Goal: Task Accomplishment & Management: Complete application form

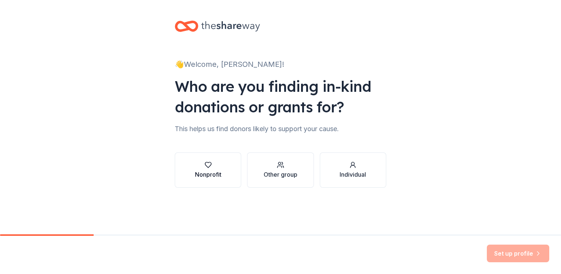
click at [209, 168] on div "Nonprofit" at bounding box center [208, 170] width 26 height 18
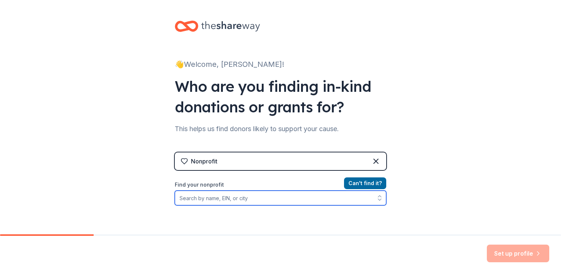
click at [215, 196] on input "Find your nonprofit" at bounding box center [281, 198] width 212 height 15
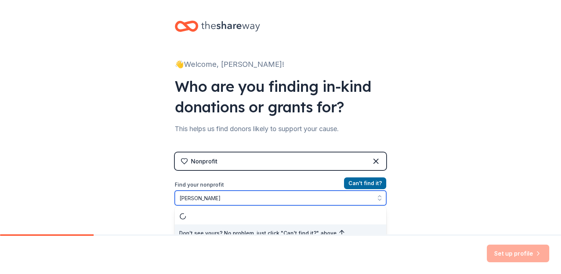
scroll to position [7, 0]
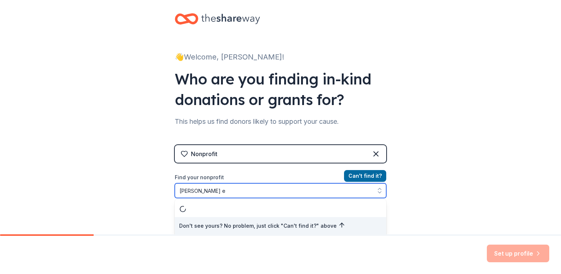
type input "[PERSON_NAME]"
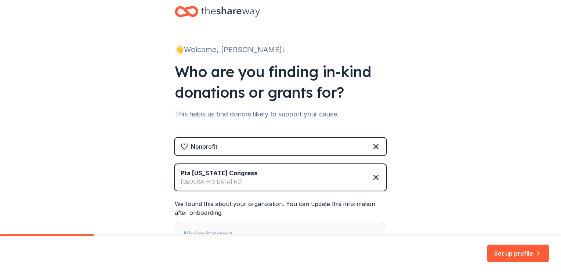
scroll to position [51, 0]
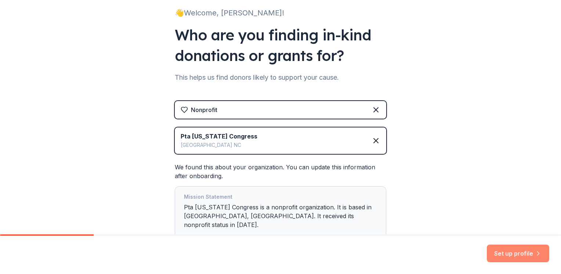
click at [510, 251] on button "Set up profile" at bounding box center [518, 254] width 62 height 18
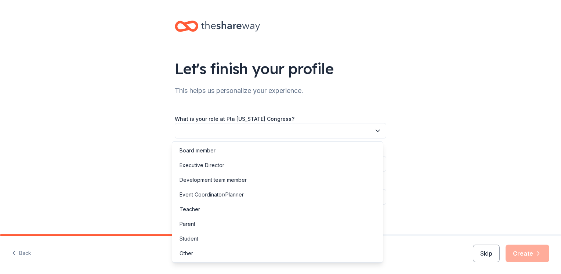
click at [206, 127] on button "button" at bounding box center [281, 130] width 212 height 15
click at [199, 152] on div "Board member" at bounding box center [198, 150] width 36 height 9
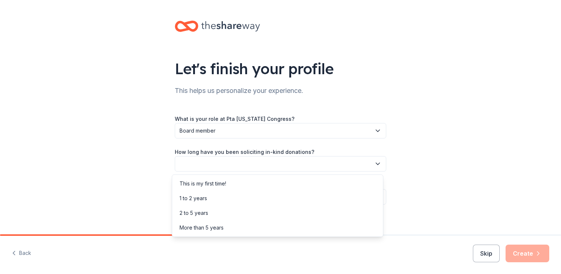
click at [220, 165] on button "button" at bounding box center [281, 163] width 212 height 15
click at [218, 185] on div "This is my first time!" at bounding box center [203, 183] width 47 height 9
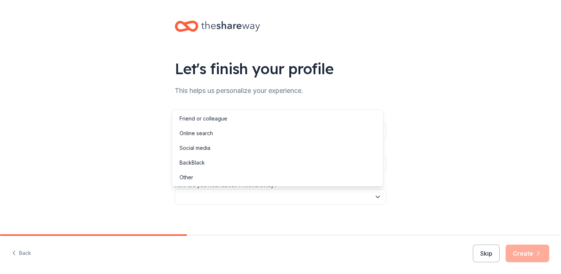
click at [227, 197] on button "button" at bounding box center [281, 196] width 212 height 15
click at [209, 136] on div "Online search" at bounding box center [196, 133] width 33 height 9
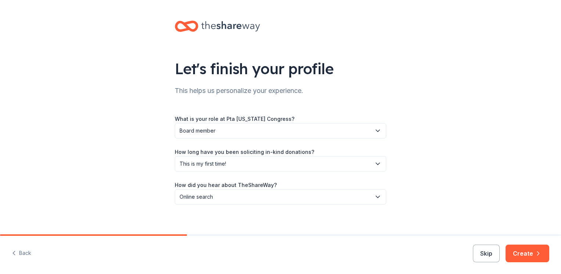
drag, startPoint x: 523, startPoint y: 248, endPoint x: 504, endPoint y: 236, distance: 22.4
click at [523, 247] on button "Create" at bounding box center [528, 254] width 44 height 18
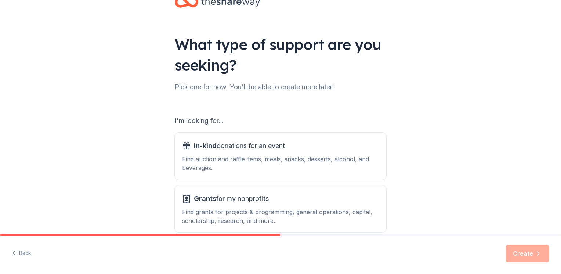
scroll to position [37, 0]
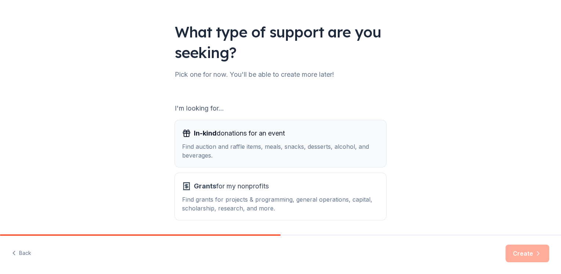
click at [226, 133] on span "In-kind donations for an event" at bounding box center [239, 134] width 91 height 12
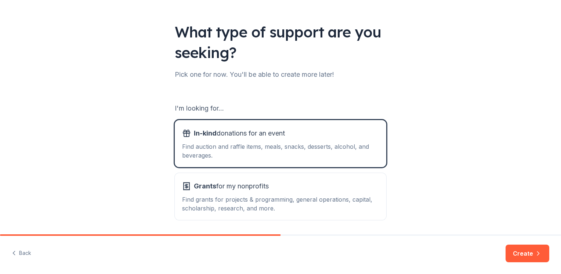
drag, startPoint x: 528, startPoint y: 254, endPoint x: 219, endPoint y: 168, distance: 320.4
click at [526, 251] on button "Create" at bounding box center [528, 254] width 44 height 18
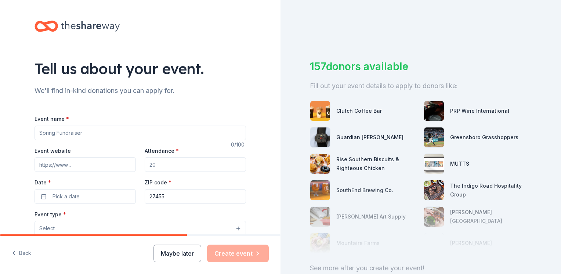
click at [84, 135] on input "Event name *" at bounding box center [141, 133] width 212 height 15
type input "Fall Festival"
click at [156, 168] on input "Attendance *" at bounding box center [195, 164] width 101 height 15
type input "200"
click at [114, 192] on button "Pick a date" at bounding box center [85, 196] width 101 height 15
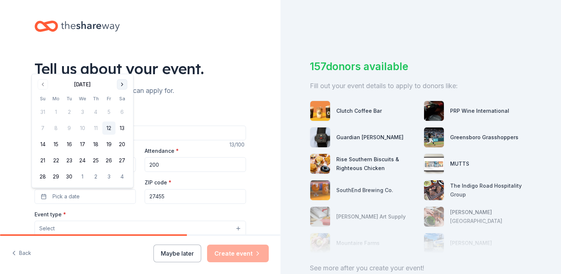
click at [120, 84] on button "Go to next month" at bounding box center [122, 84] width 10 height 10
click at [103, 164] on button "24" at bounding box center [109, 160] width 13 height 13
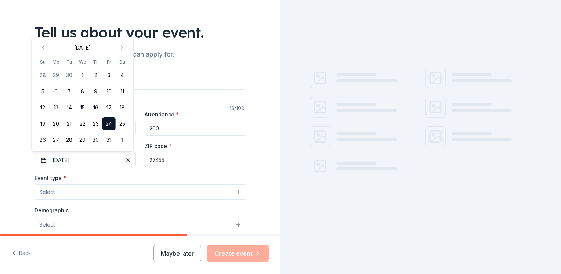
scroll to position [37, 0]
click at [62, 194] on button "Select" at bounding box center [141, 191] width 212 height 15
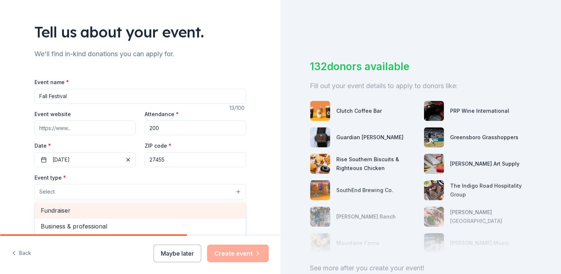
drag, startPoint x: 56, startPoint y: 212, endPoint x: 33, endPoint y: 210, distance: 22.8
click at [56, 212] on span "Fundraiser" at bounding box center [140, 211] width 199 height 10
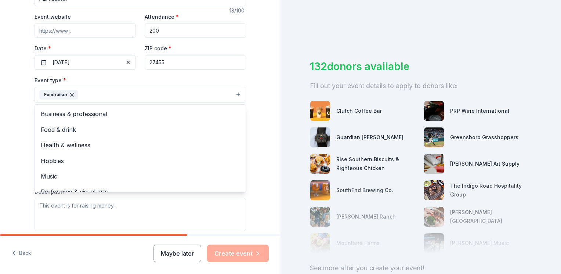
scroll to position [147, 0]
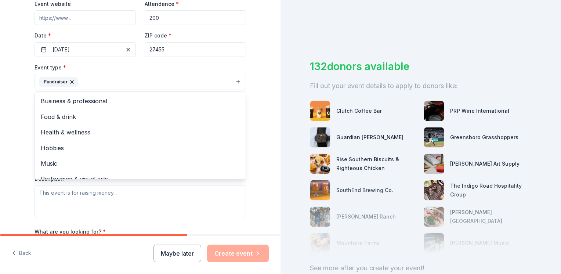
click at [5, 197] on div "Tell us about your event. We'll find in-kind donations you can apply for. Event…" at bounding box center [140, 98] width 281 height 490
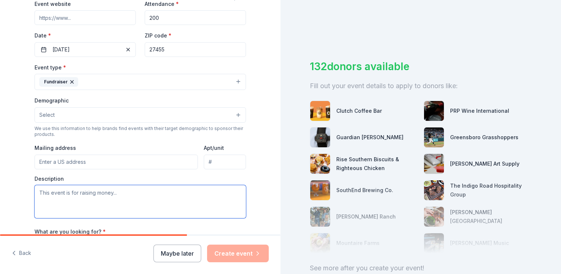
click at [44, 196] on textarea at bounding box center [141, 201] width 212 height 33
click at [60, 191] on textarea at bounding box center [141, 201] width 212 height 33
paste textarea "fund classroom supplies, art supplies, teacher appreciation events (such as buy…"
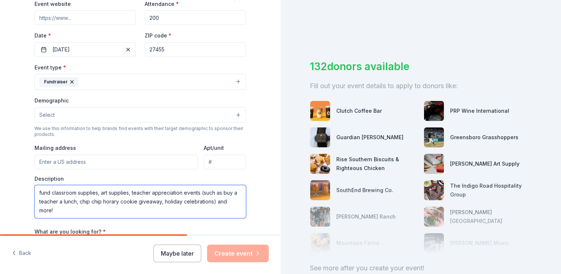
click at [36, 192] on textarea "fund classroom supplies, art supplies, teacher appreciation events (such as buy…" at bounding box center [141, 201] width 212 height 33
click at [47, 194] on textarea "fund classroom supplies, art supplies, teacher appreciation events (such as buy…" at bounding box center [141, 201] width 212 height 33
click at [216, 202] on textarea "funding classroom supplies, art supplies, teacher appreciation events (such as …" at bounding box center [141, 201] width 212 height 33
drag, startPoint x: 205, startPoint y: 192, endPoint x: 216, endPoint y: 203, distance: 15.3
click at [216, 203] on textarea "funding classroom supplies, art supplies, teacher appreciation events (such as …" at bounding box center [141, 201] width 212 height 33
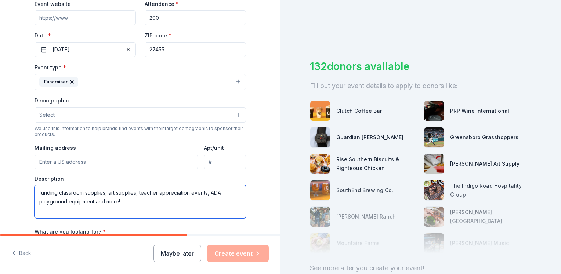
click at [149, 199] on textarea "funding classroom supplies, art supplies, teacher appreciation events, ADA play…" at bounding box center [141, 201] width 212 height 33
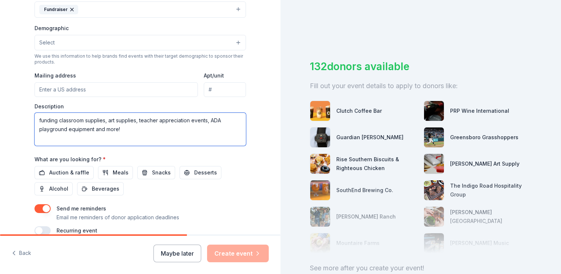
scroll to position [220, 0]
type textarea "funding classroom supplies, art supplies, teacher appreciation events, ADA play…"
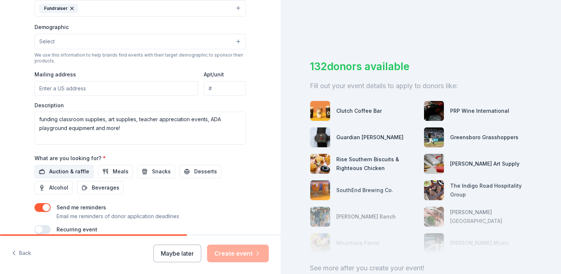
click at [67, 173] on span "Auction & raffle" at bounding box center [69, 171] width 40 height 9
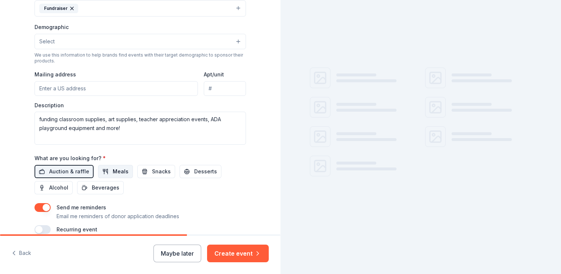
click at [106, 176] on button "Meals" at bounding box center [115, 171] width 35 height 13
click at [158, 174] on span "Snacks" at bounding box center [161, 171] width 19 height 9
click at [194, 174] on span "Desserts" at bounding box center [205, 171] width 23 height 9
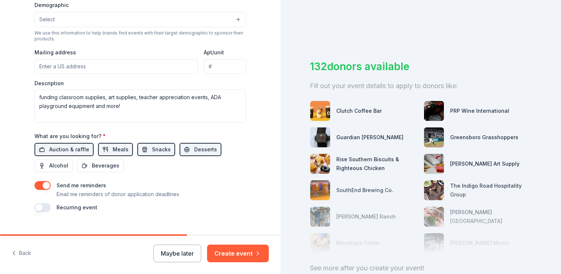
scroll to position [255, 0]
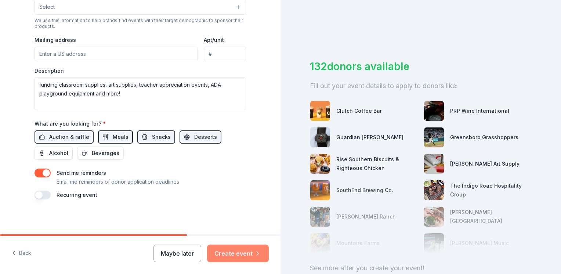
click at [248, 256] on button "Create event" at bounding box center [238, 254] width 62 height 18
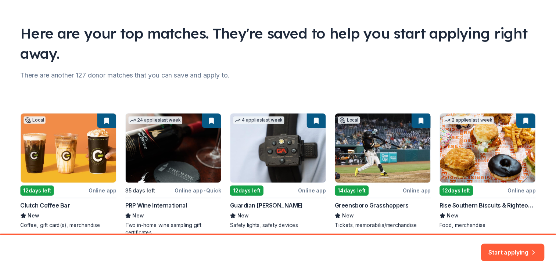
scroll to position [73, 0]
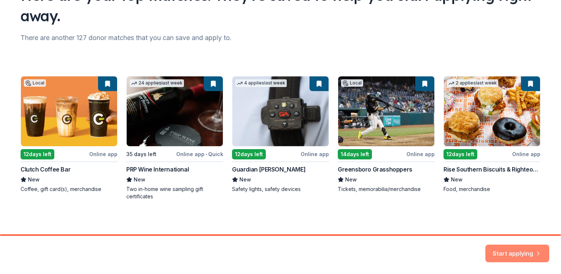
click at [520, 254] on button "Start applying" at bounding box center [518, 249] width 64 height 18
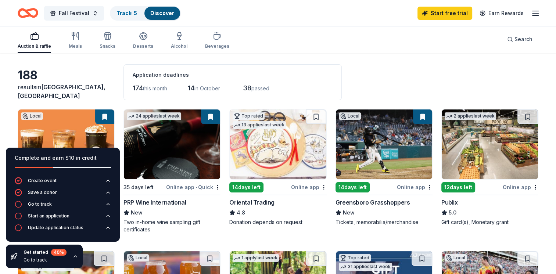
scroll to position [37, 0]
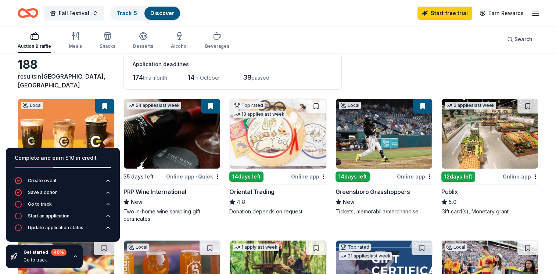
click at [0, 116] on html "Fall Festival Track · 5 Discover Start free trial Earn Rewards Auction & raffle…" at bounding box center [278, 100] width 556 height 274
click at [215, 202] on div "New" at bounding box center [171, 202] width 97 height 9
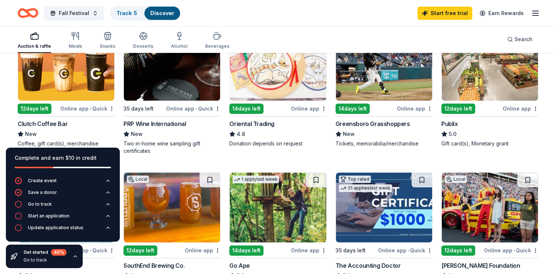
scroll to position [73, 0]
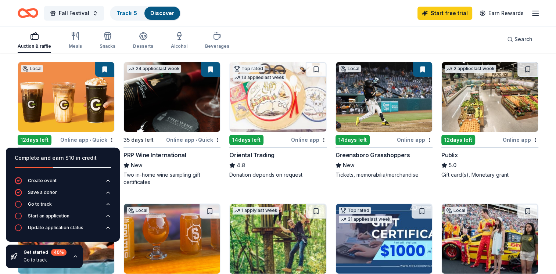
click at [78, 103] on img at bounding box center [66, 97] width 96 height 70
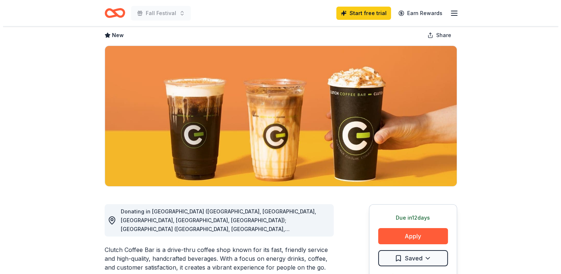
scroll to position [73, 0]
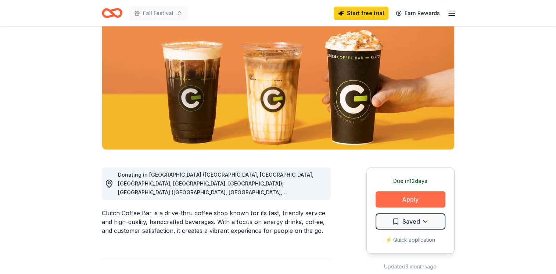
click at [396, 196] on button "Apply" at bounding box center [411, 199] width 70 height 16
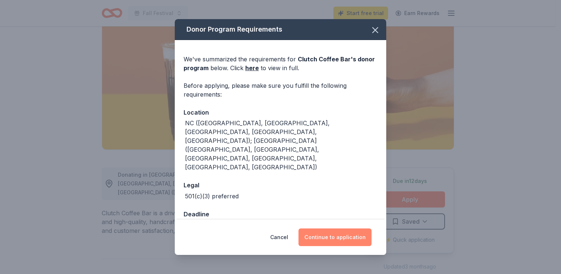
click at [320, 237] on button "Continue to application" at bounding box center [335, 238] width 73 height 18
